Goal: Use online tool/utility: Utilize a website feature to perform a specific function

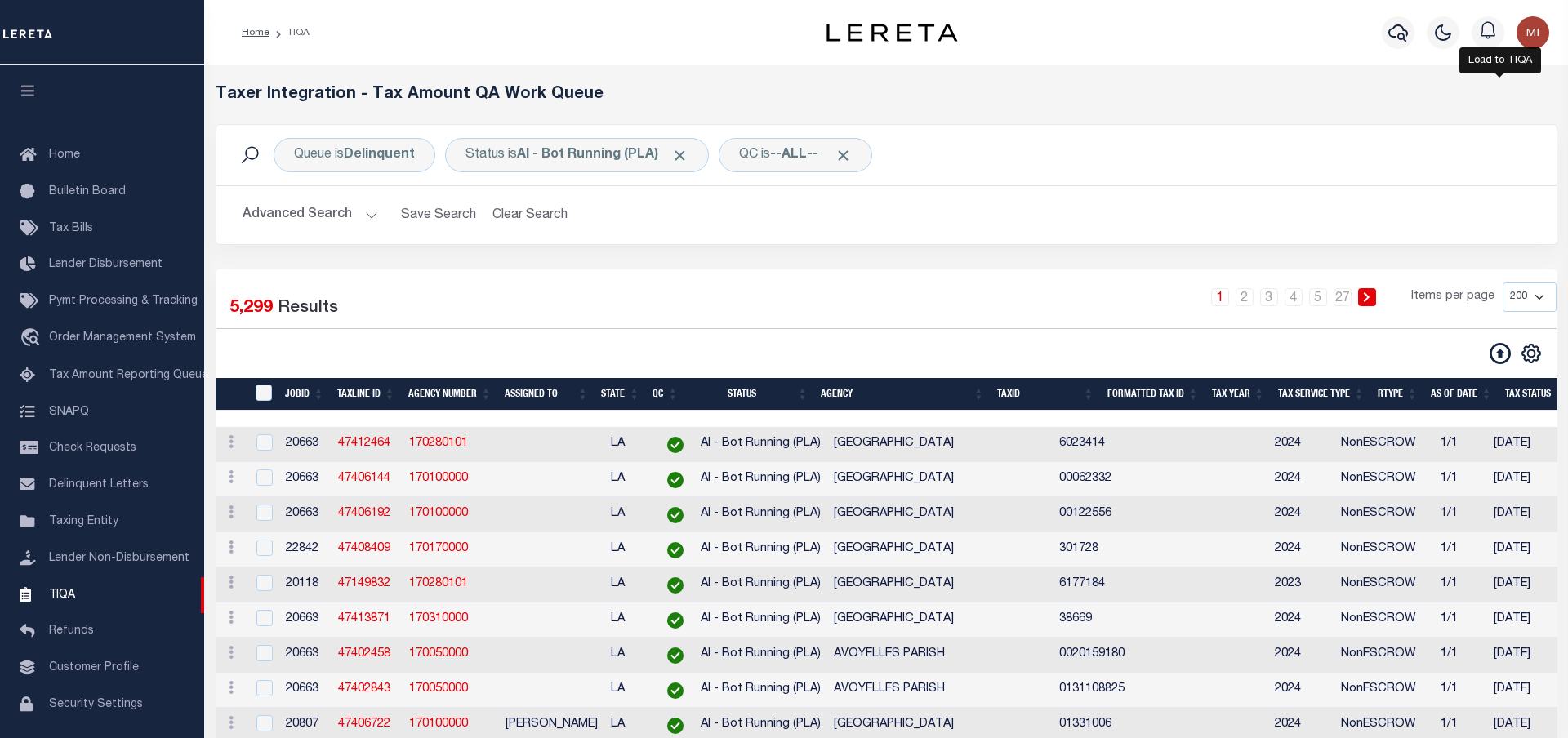
select select "200"
click at [1498, 353] on icon at bounding box center [1500, 353] width 21 height 21
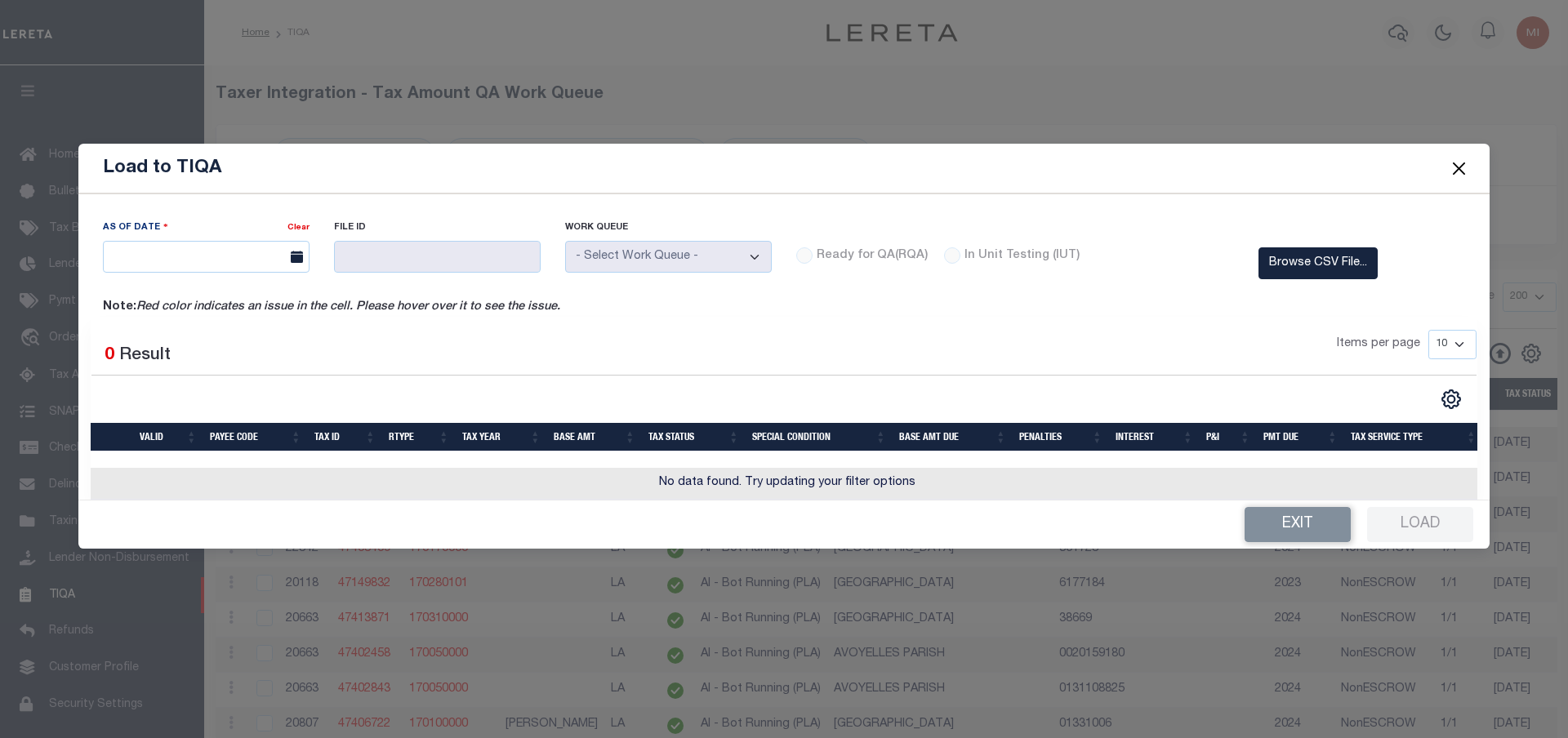
scroll to position [48, 0]
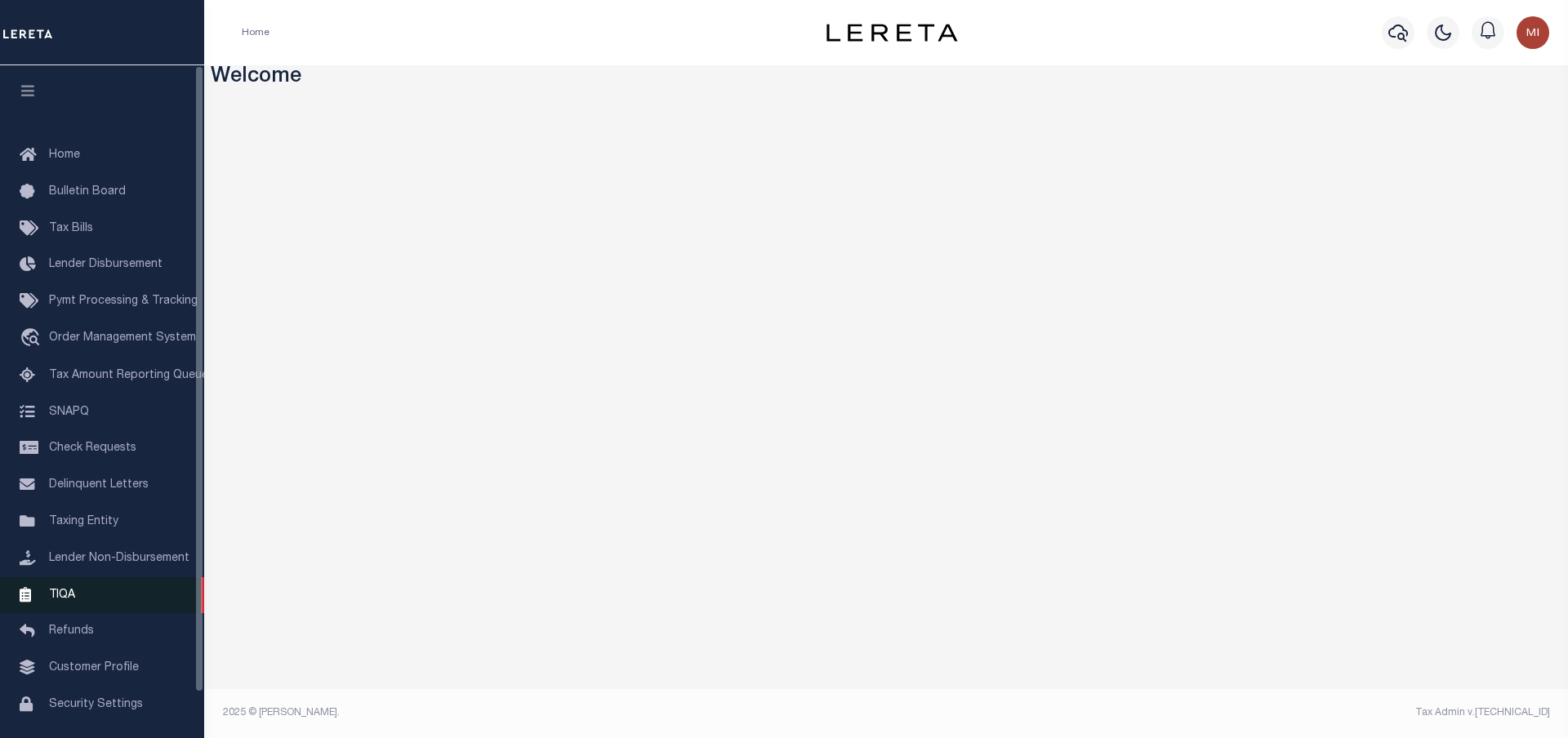
click at [88, 605] on link "TIQA" at bounding box center [102, 596] width 204 height 36
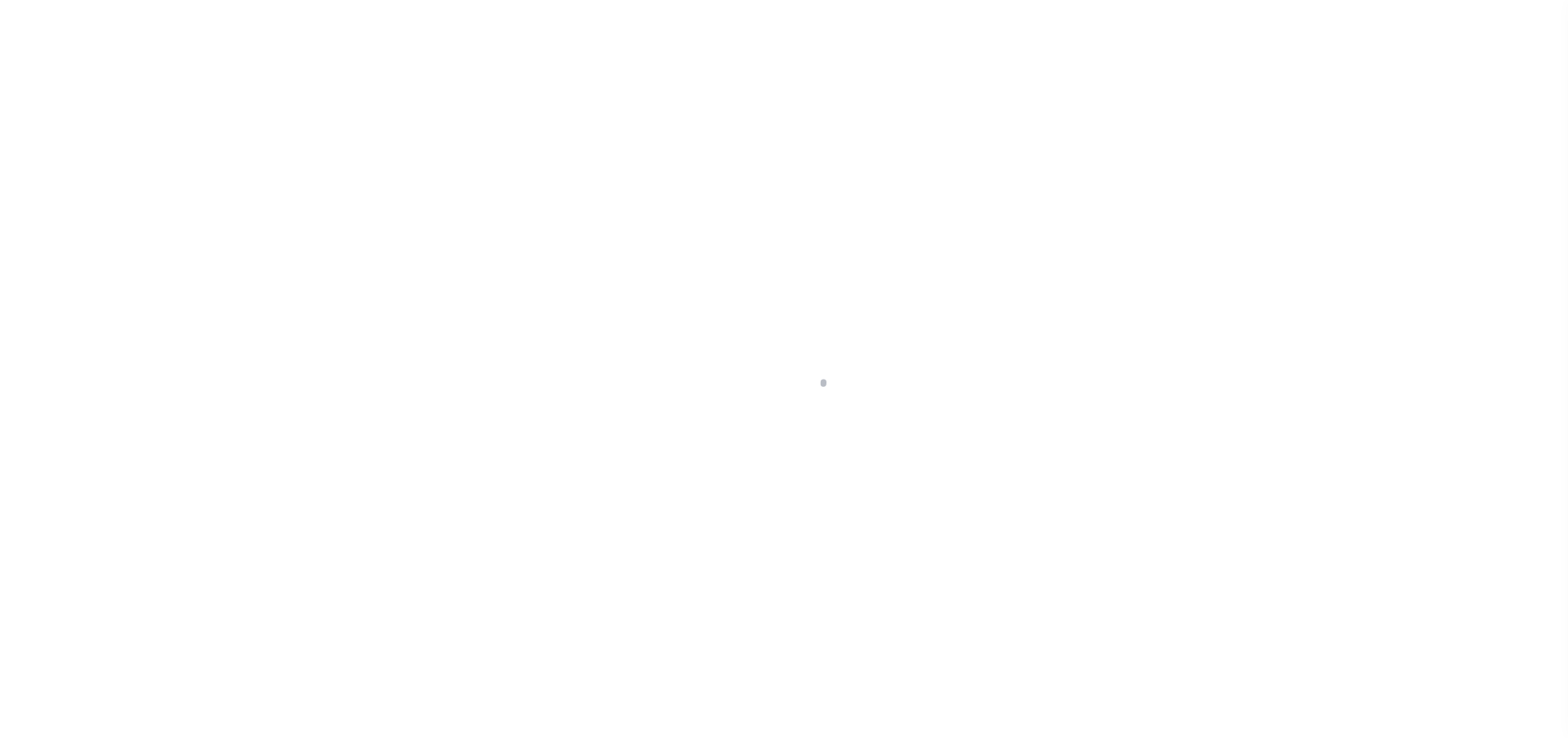
scroll to position [65, 0]
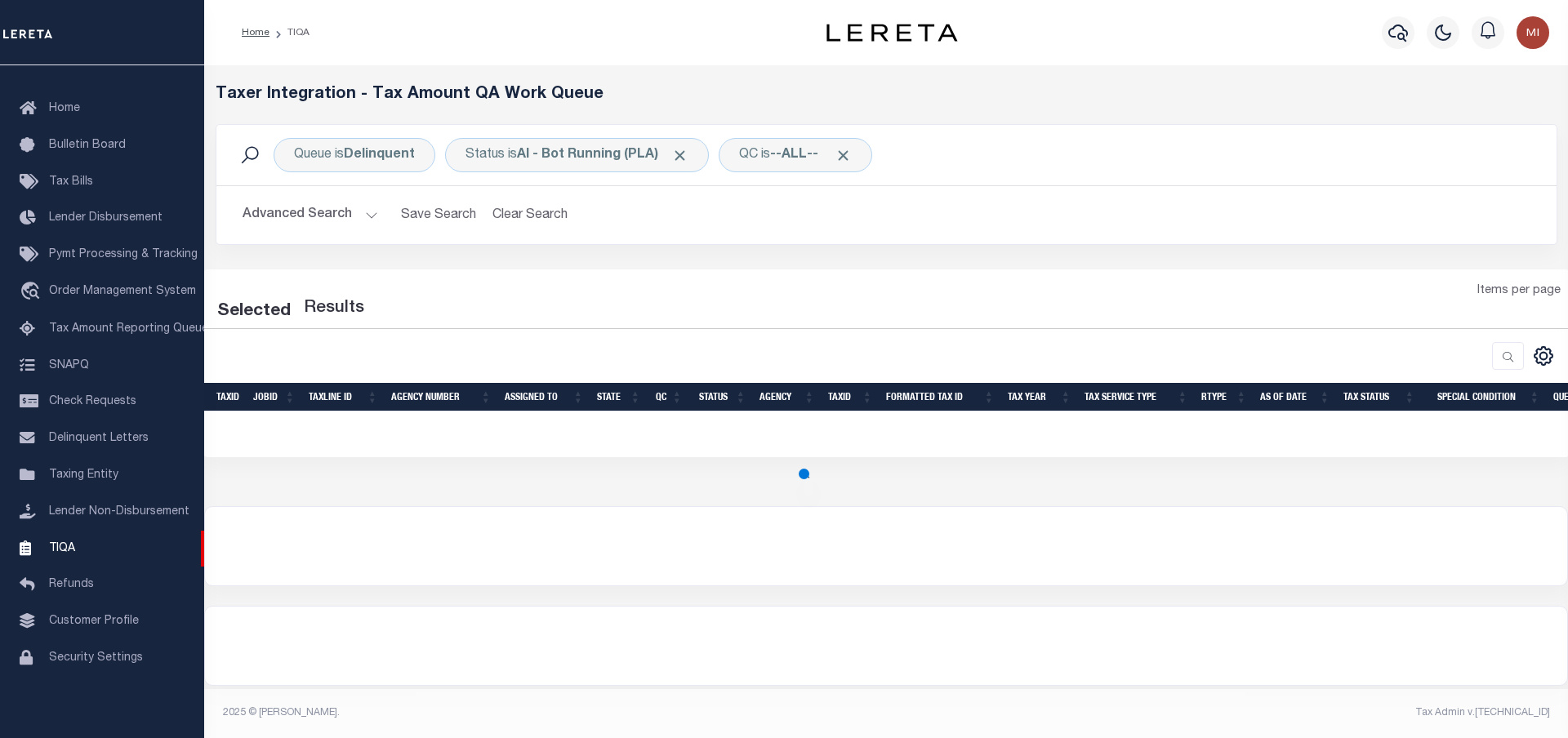
select select "200"
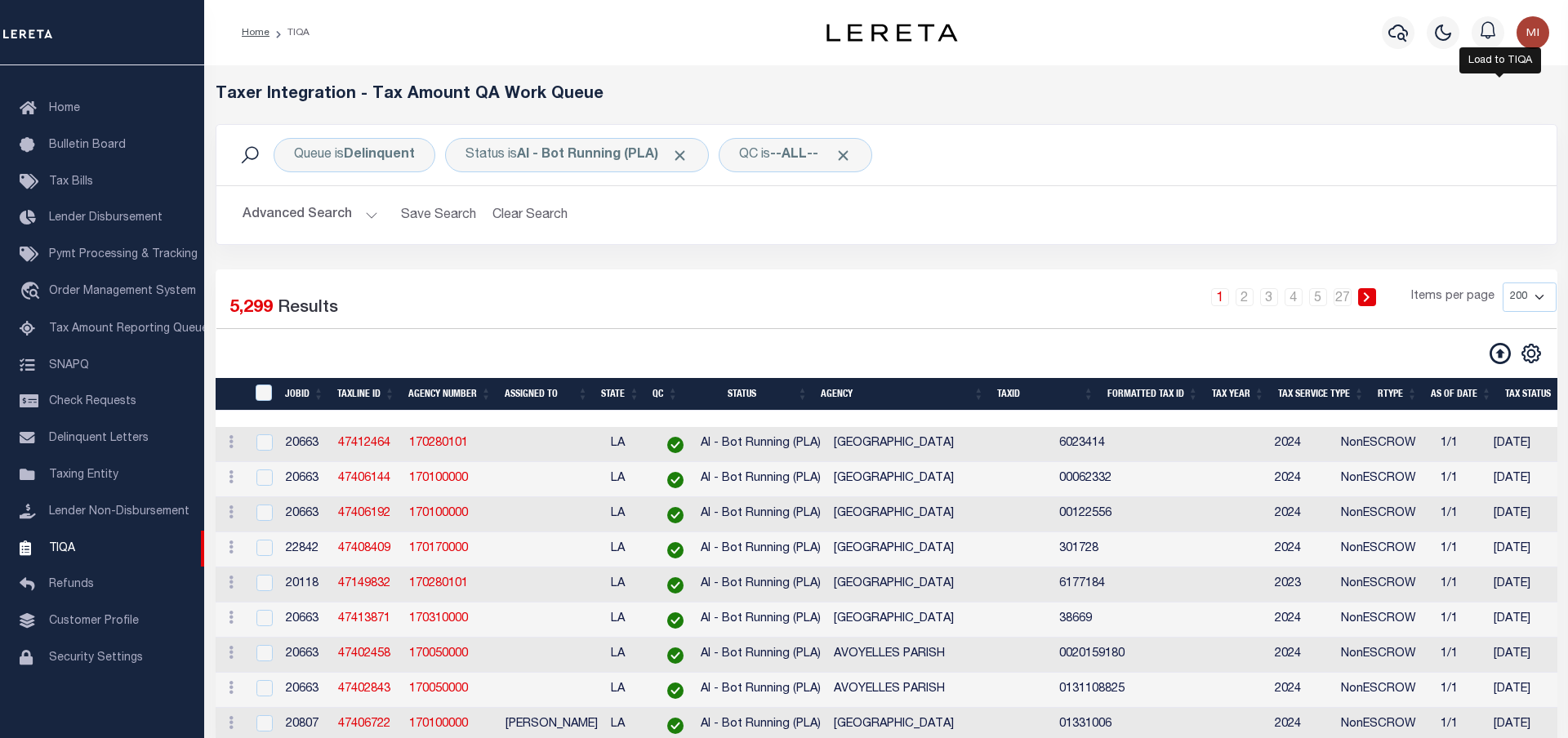
click at [1500, 356] on icon at bounding box center [1500, 353] width 21 height 21
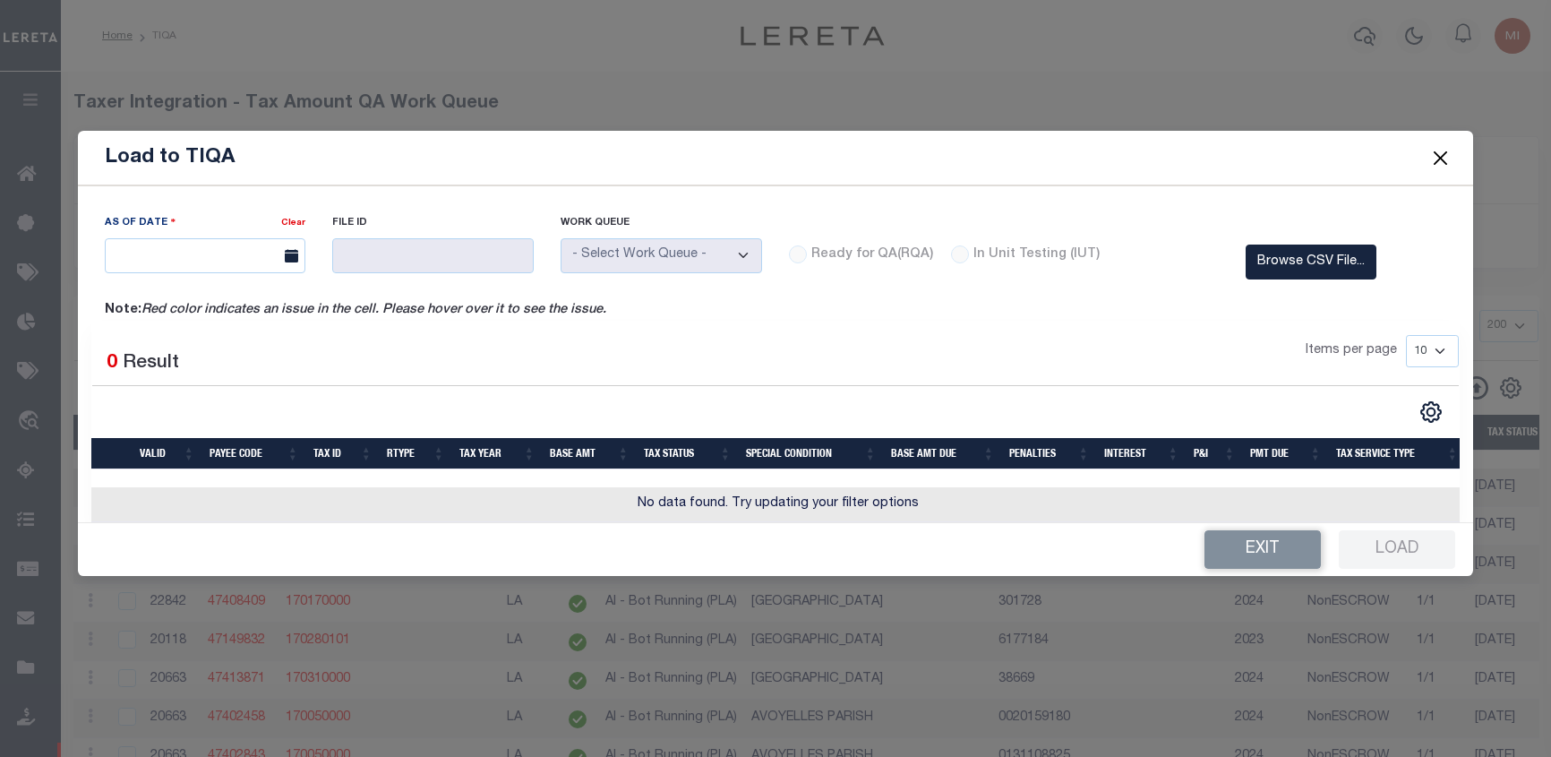
click at [1071, 681] on div "Load to TIQA As Of Date Clear File ID" at bounding box center [775, 378] width 1551 height 757
click at [1436, 159] on button "Close" at bounding box center [1439, 157] width 23 height 23
